Goal: Task Accomplishment & Management: Use online tool/utility

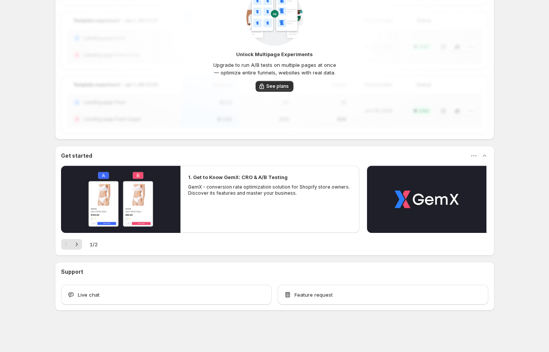
scroll to position [139, 0]
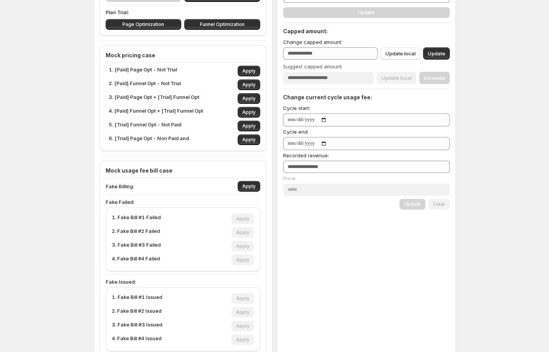
scroll to position [89, 0]
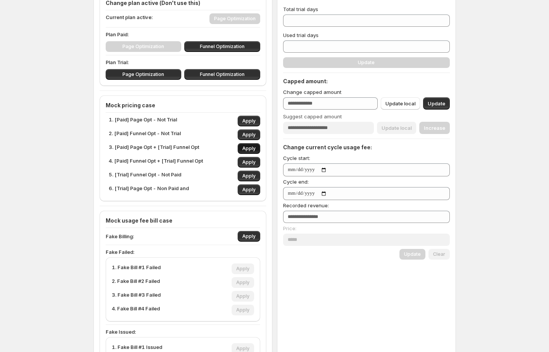
click at [252, 151] on span "Apply" at bounding box center [248, 148] width 13 height 6
type input "**"
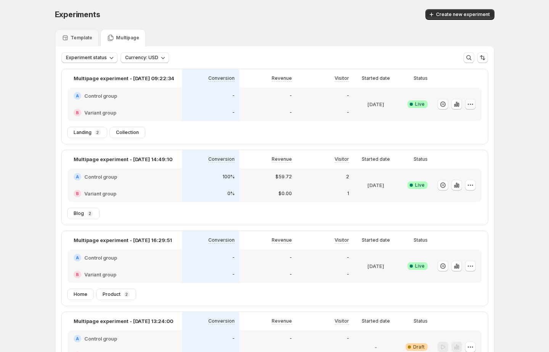
click at [471, 106] on icon "button" at bounding box center [471, 104] width 8 height 8
click at [466, 119] on span "Edit" at bounding box center [480, 120] width 80 height 8
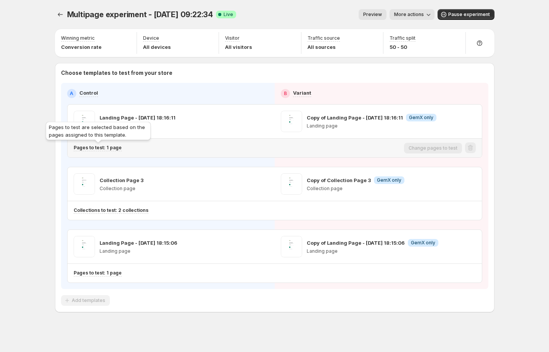
click at [115, 146] on p "Pages to test: 1 page" at bounding box center [98, 148] width 48 height 6
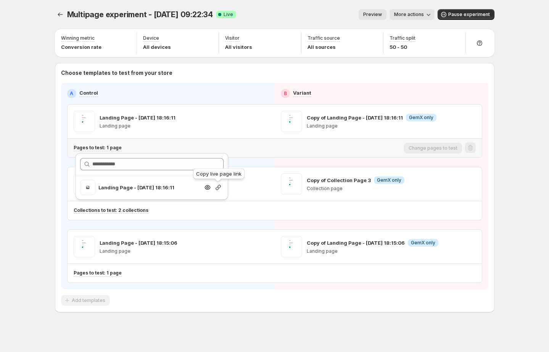
click at [216, 189] on icon "button" at bounding box center [218, 187] width 5 height 5
click at [27, 129] on div "Multipage experiment - Sep 3, 09:22:34. This page is ready Multipage experiment…" at bounding box center [274, 176] width 549 height 353
